Goal: Transaction & Acquisition: Book appointment/travel/reservation

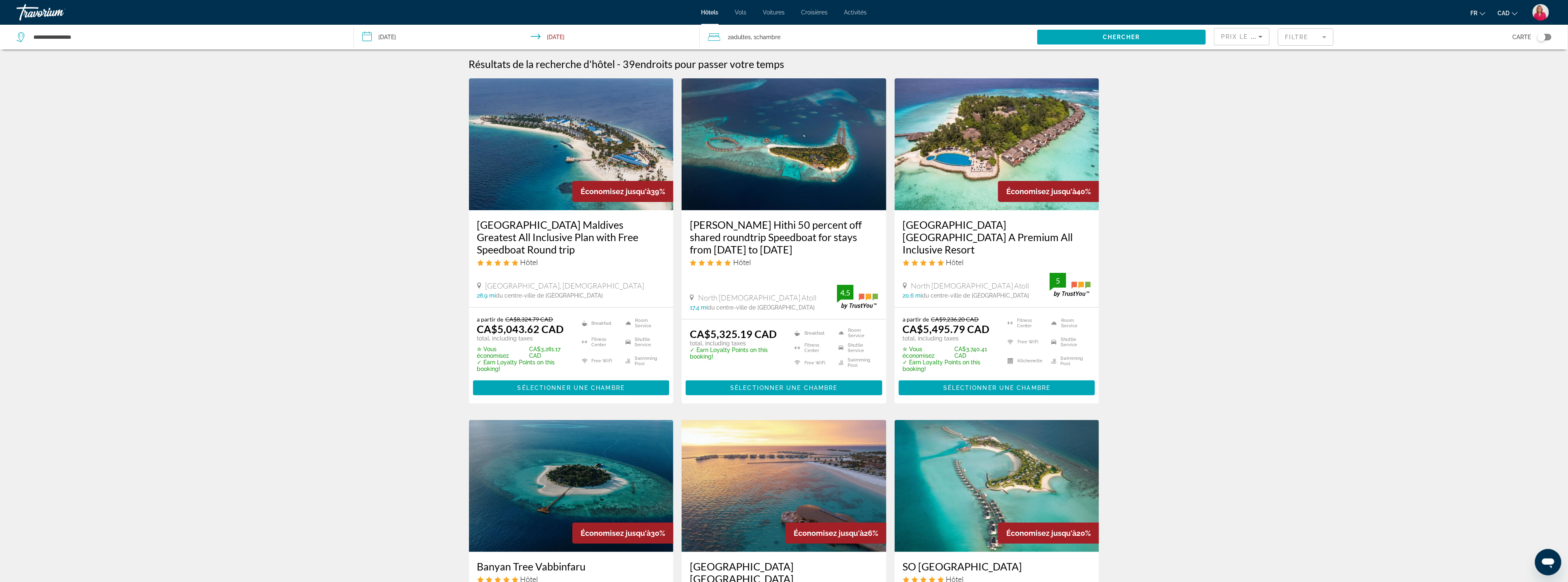
click at [1253, 40] on div "Prix le plus bas" at bounding box center [1240, 37] width 38 height 10
click at [1234, 92] on span "Prix le plus bas" at bounding box center [1232, 97] width 21 height 16
click at [1245, 36] on span "Prix le plus bas" at bounding box center [1253, 37] width 65 height 7
click at [1233, 54] on span "Plus grandes économies" at bounding box center [1239, 58] width 34 height 16
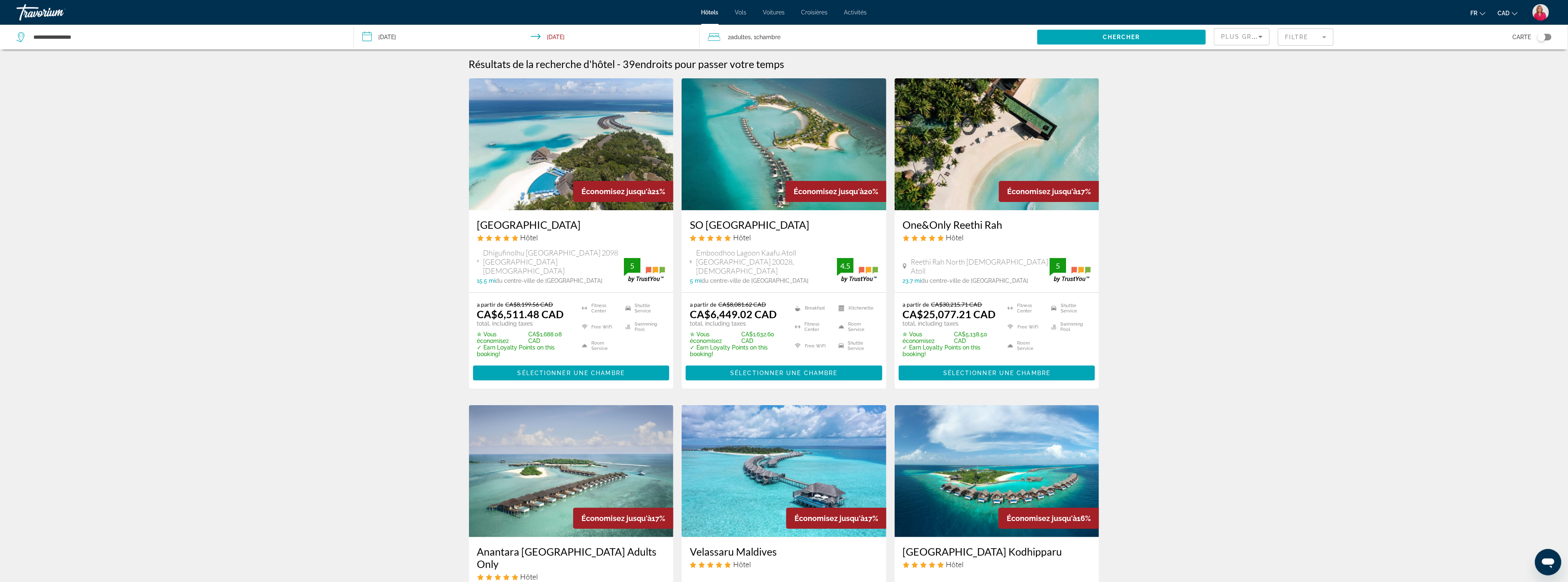
click at [1317, 38] on mat-form-field "Filtre" at bounding box center [1305, 37] width 55 height 17
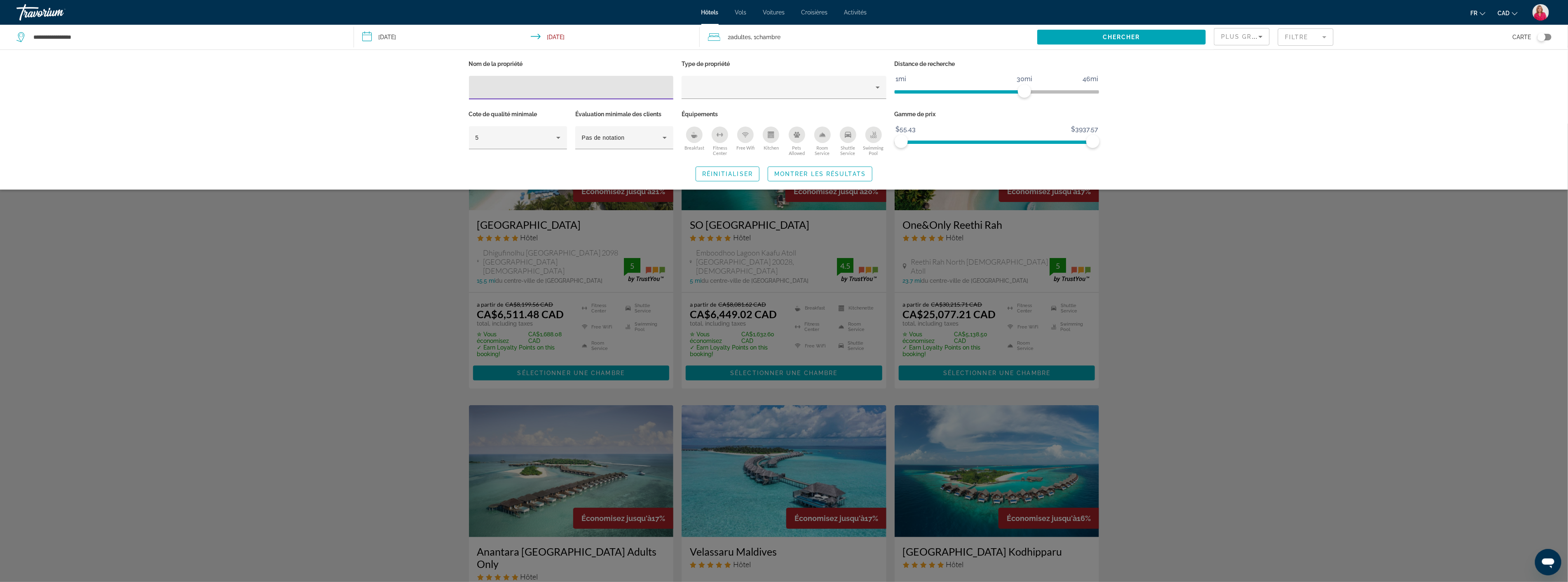
click at [1239, 33] on span "Plus grandes économies" at bounding box center [1270, 37] width 99 height 7
click at [1232, 67] on span "Plus grandes économies" at bounding box center [1236, 63] width 28 height 30
click at [1221, 67] on div "Nom de la propriété Type de propriété Distance de recherche 1mi 46mi 30mi Cote …" at bounding box center [784, 119] width 1568 height 140
click at [541, 139] on div "5" at bounding box center [516, 138] width 81 height 10
click at [488, 180] on mat-option "4" at bounding box center [517, 181] width 98 height 19
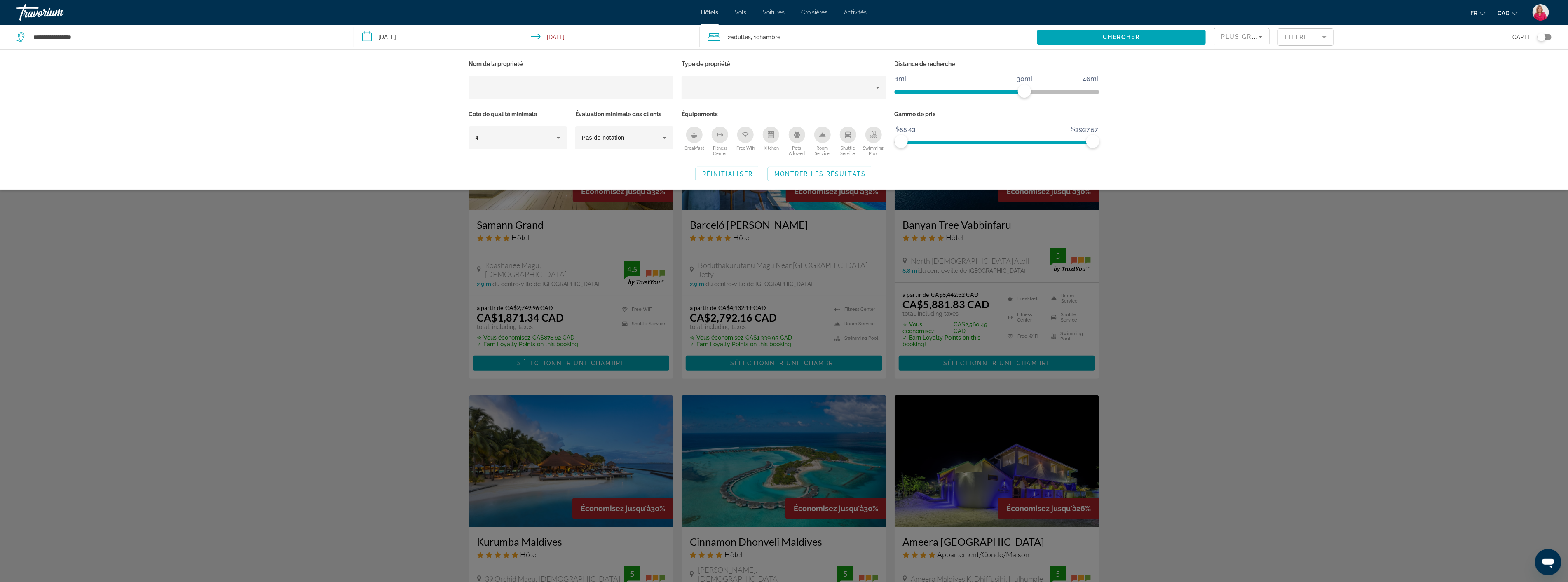
click at [1233, 130] on div "Nom de la propriété Type de propriété Distance de recherche 1mi 46mi 30mi Cote …" at bounding box center [784, 119] width 1568 height 140
click at [302, 314] on div "Search widget" at bounding box center [784, 352] width 1568 height 458
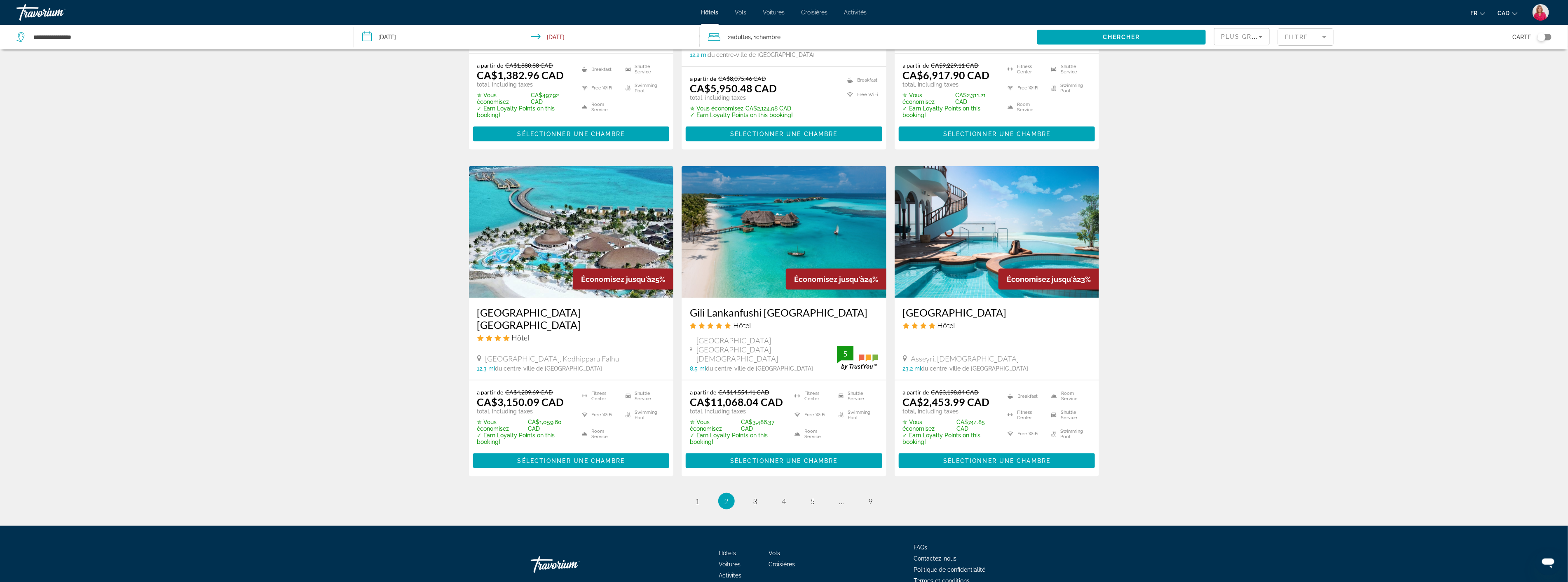
scroll to position [891, 0]
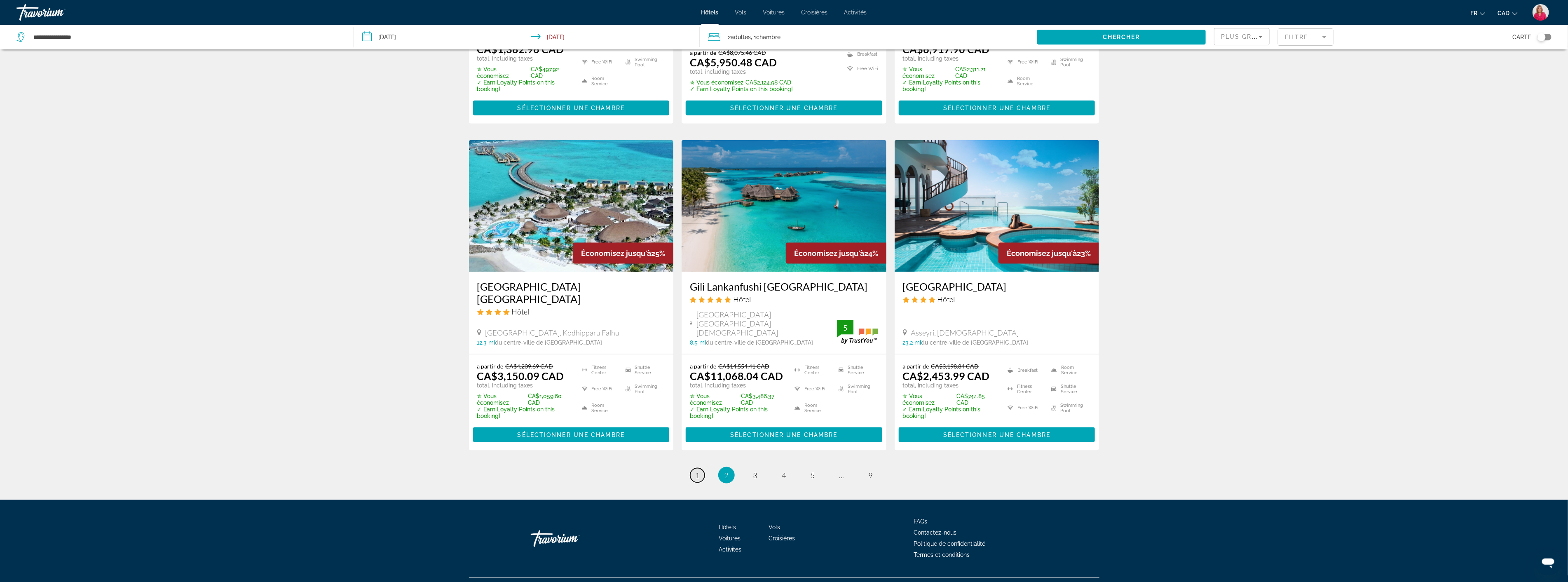
click at [696, 471] on span "1" at bounding box center [698, 475] width 4 height 9
